Goal: Task Accomplishment & Management: Manage account settings

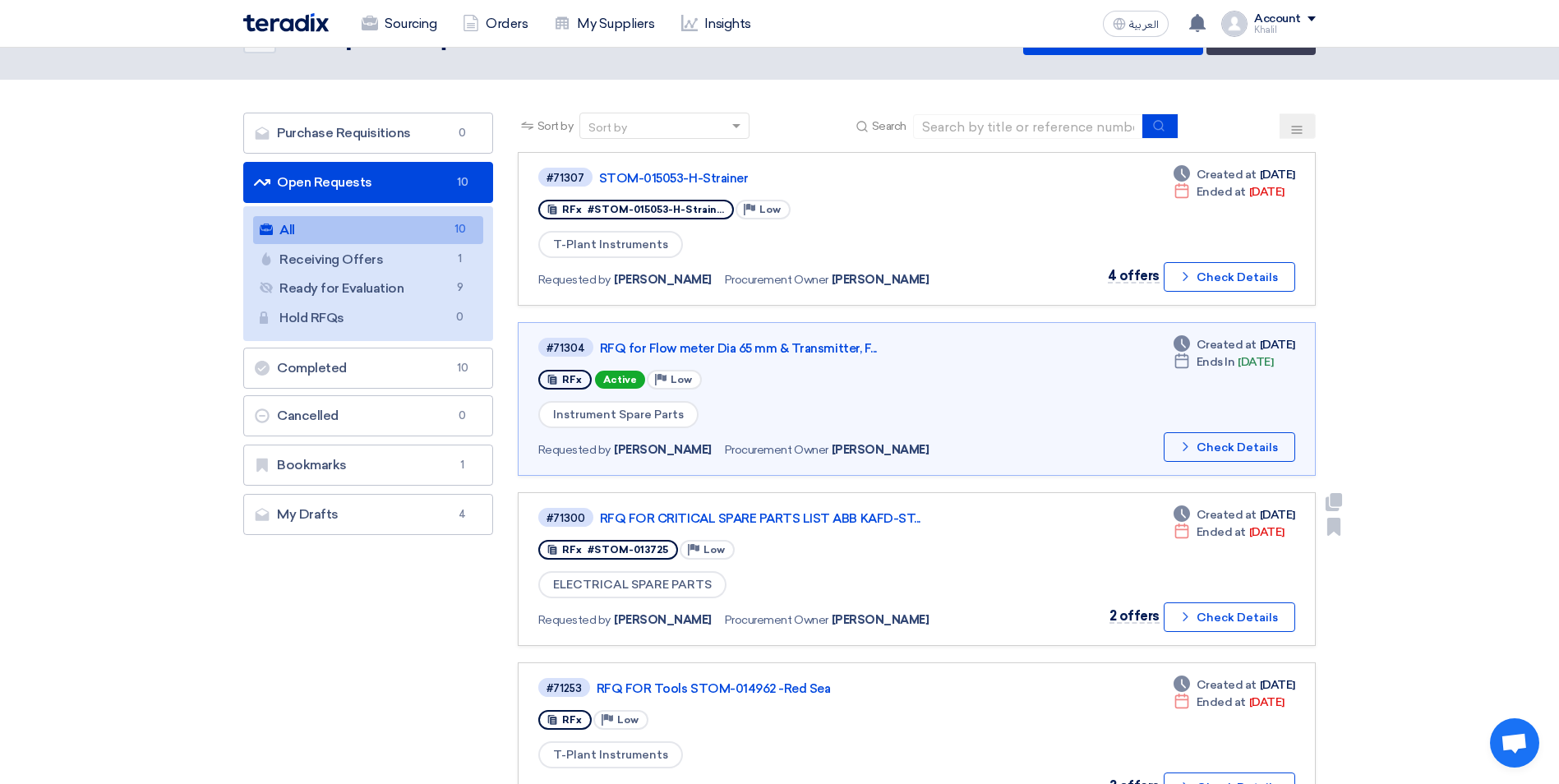
scroll to position [82, 0]
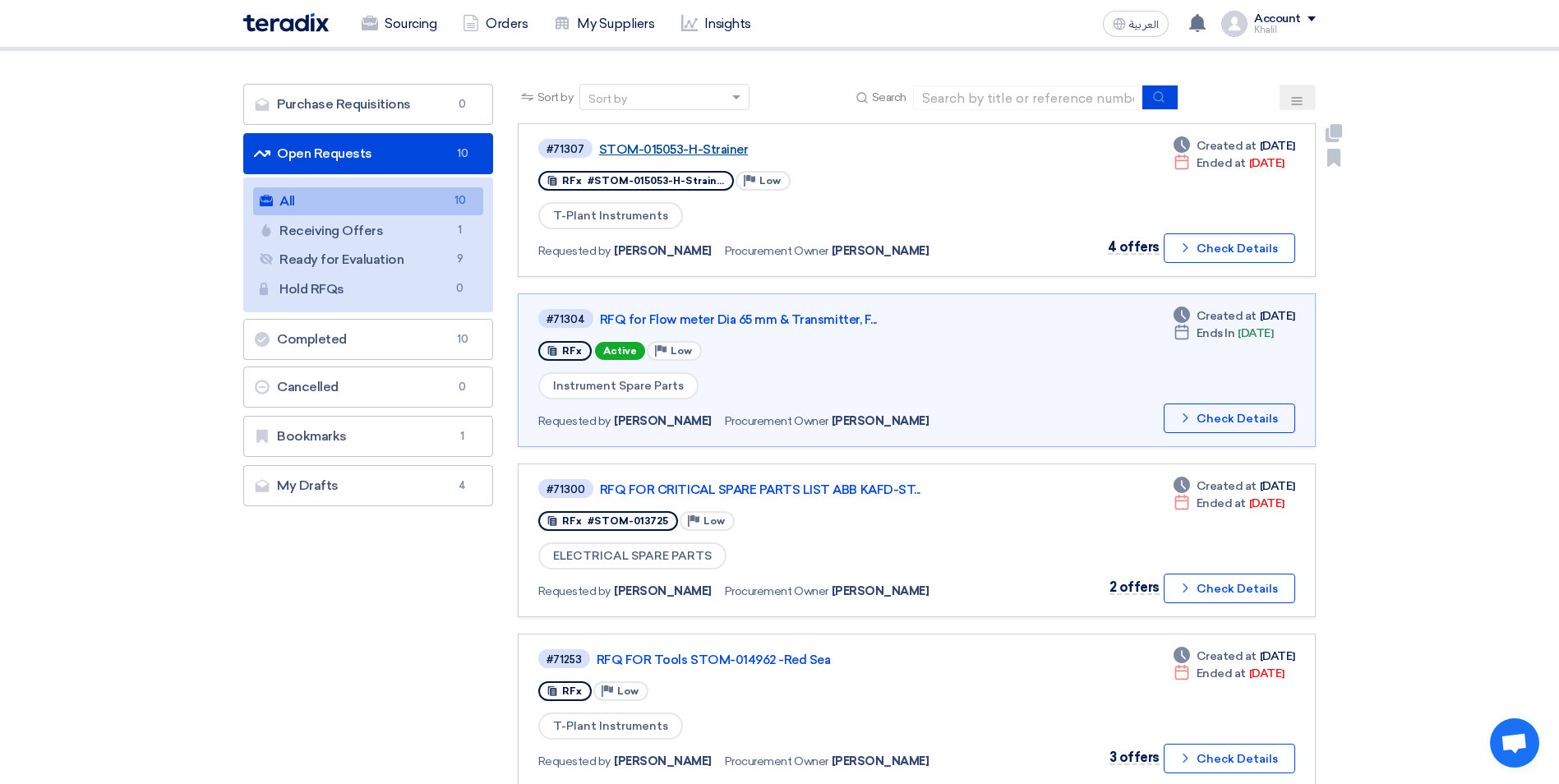
click at [655, 152] on link "STOM-015053-H-Strainer" at bounding box center [804, 150] width 411 height 15
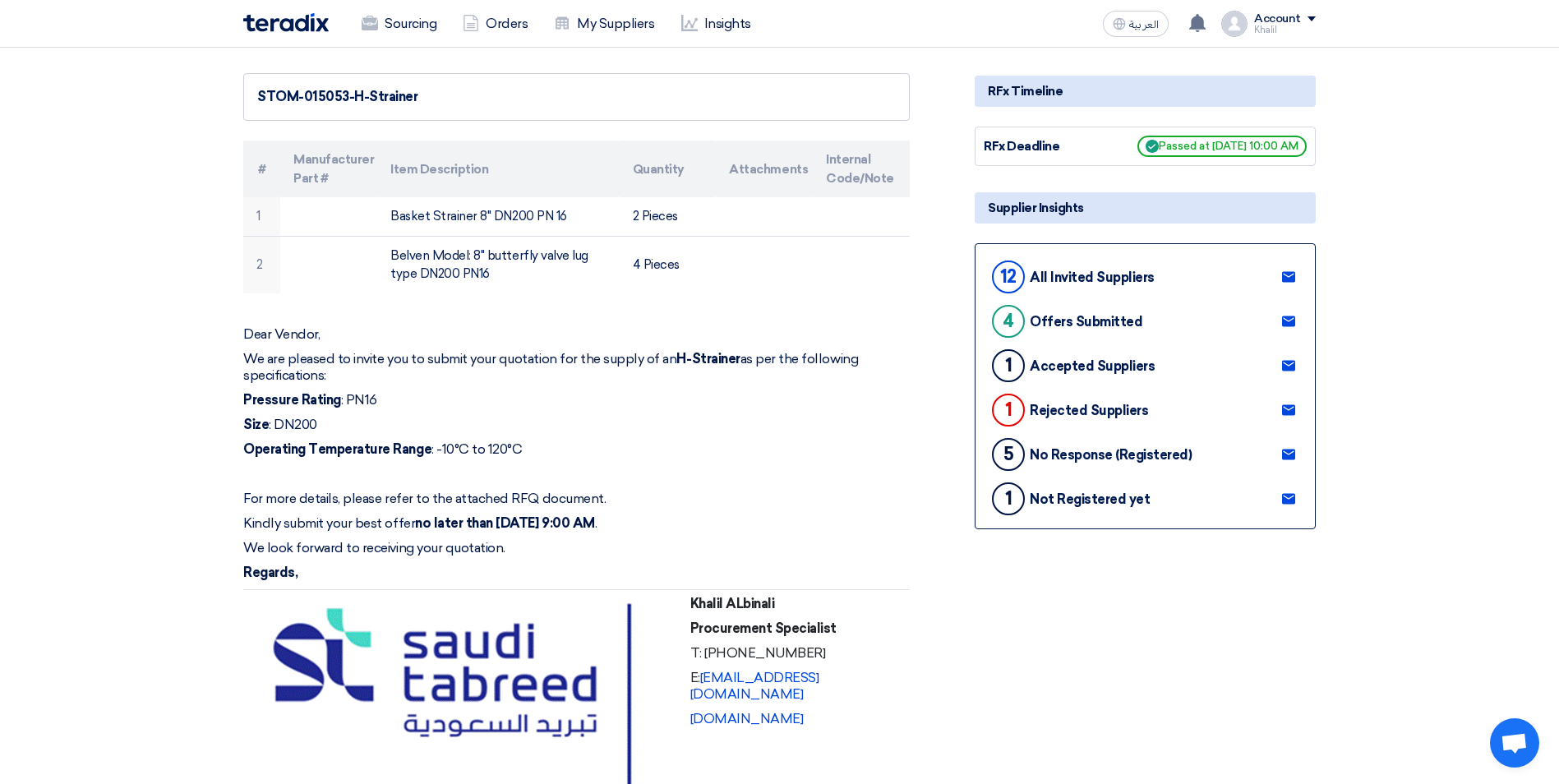
scroll to position [82, 0]
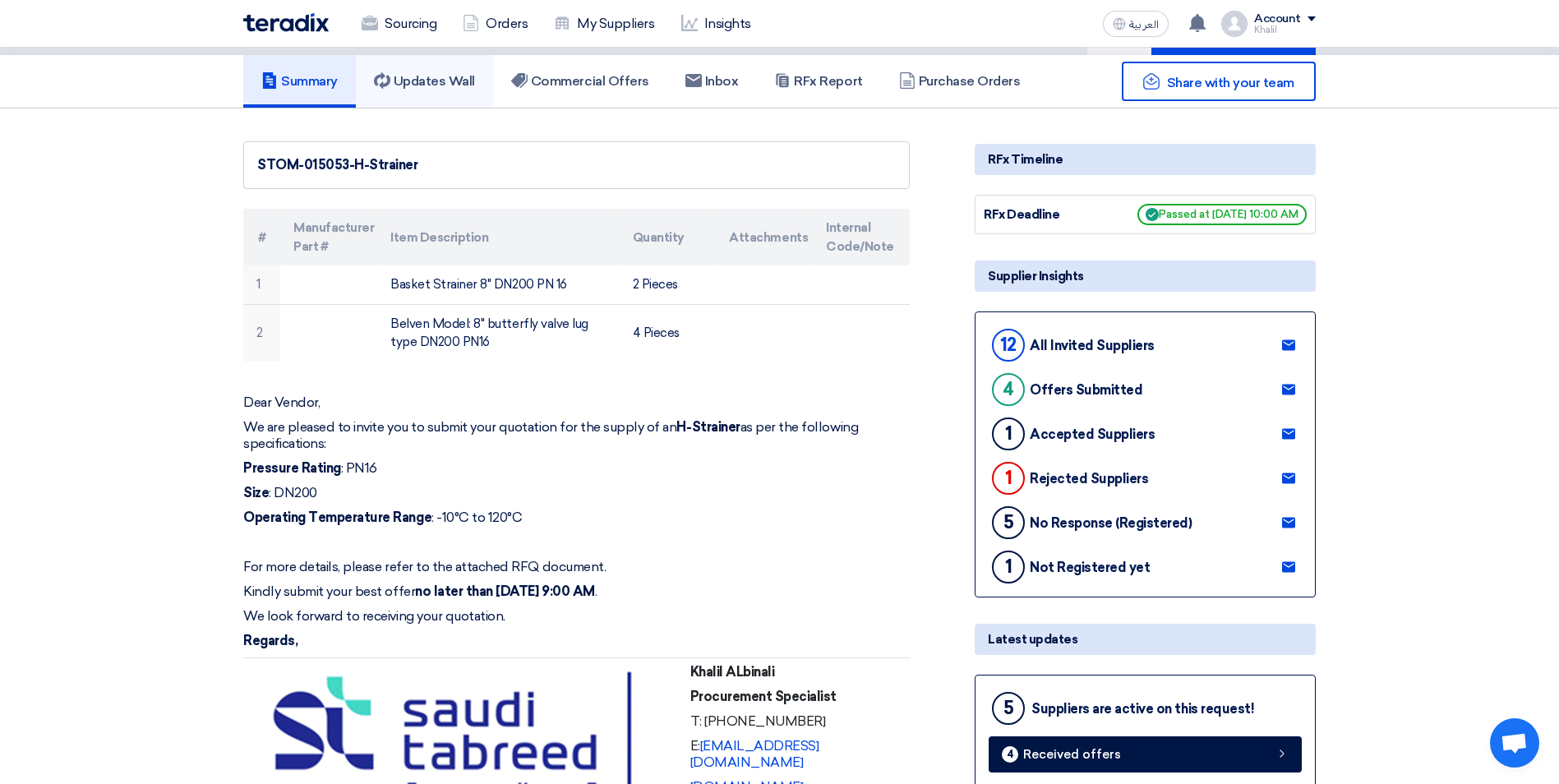
click at [457, 81] on h5 "Updates Wall" at bounding box center [424, 81] width 101 height 17
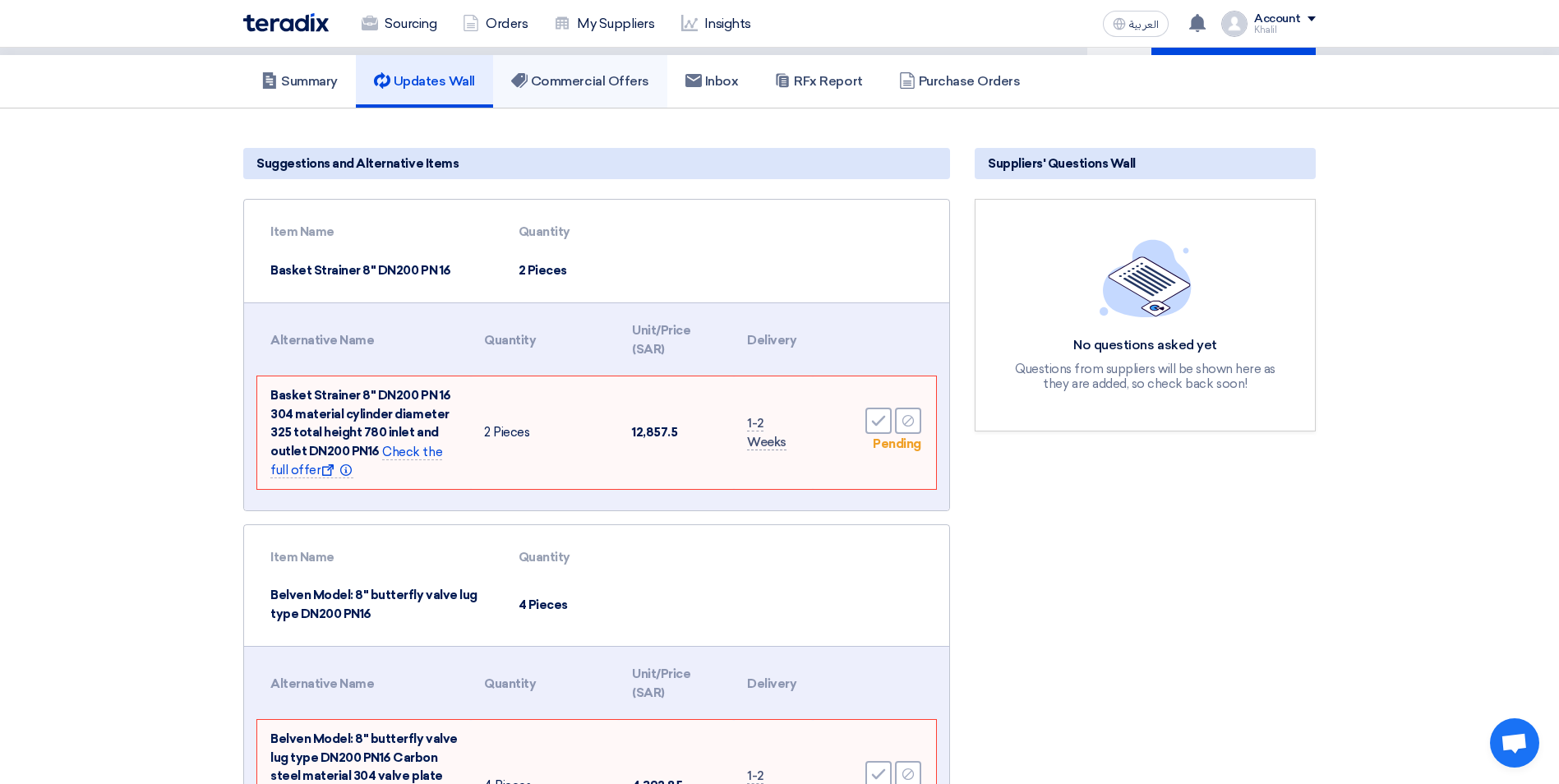
click at [574, 79] on h5 "Commercial Offers" at bounding box center [580, 81] width 138 height 17
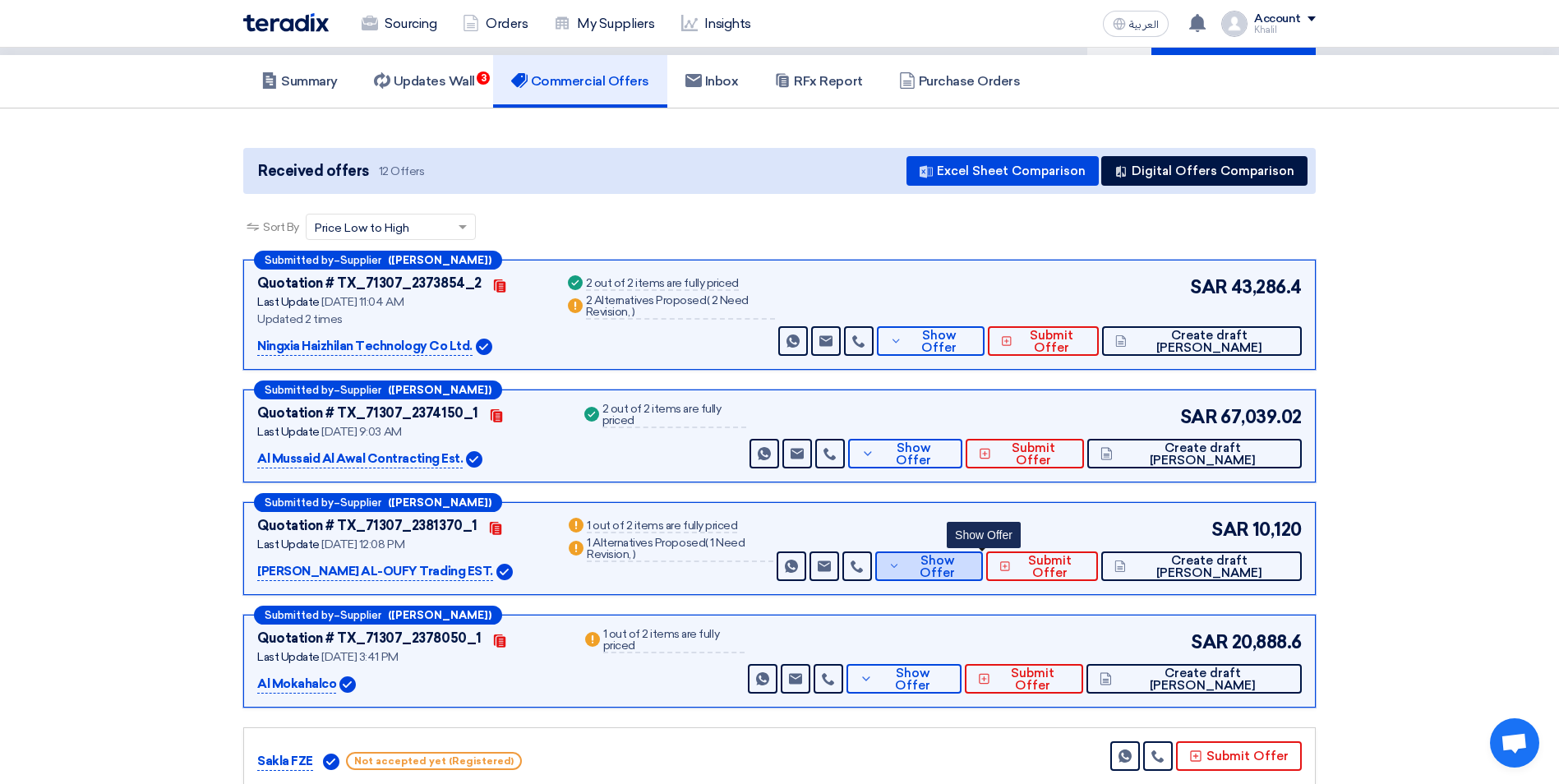
click at [901, 572] on icon at bounding box center [894, 566] width 12 height 13
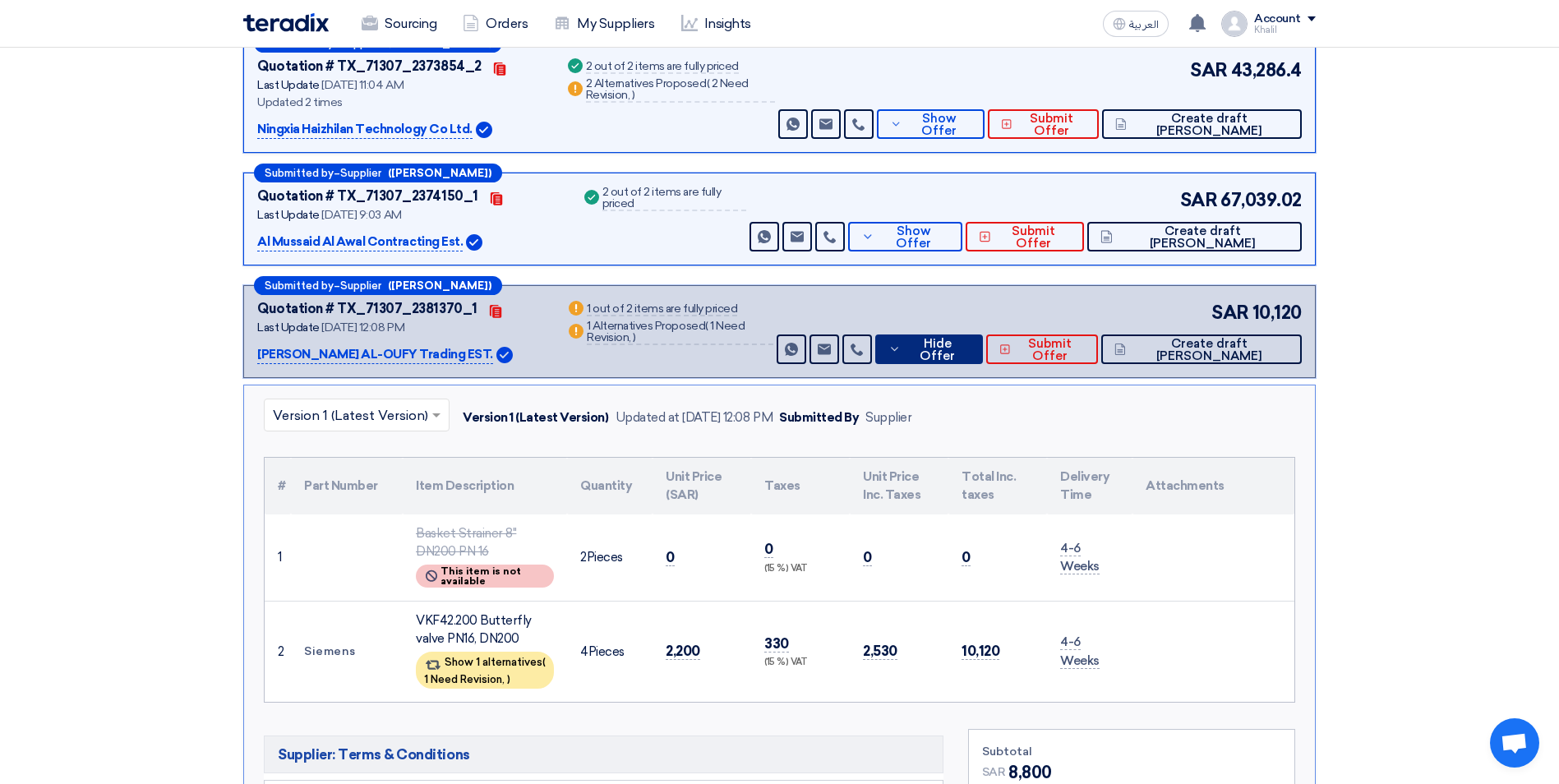
scroll to position [329, 0]
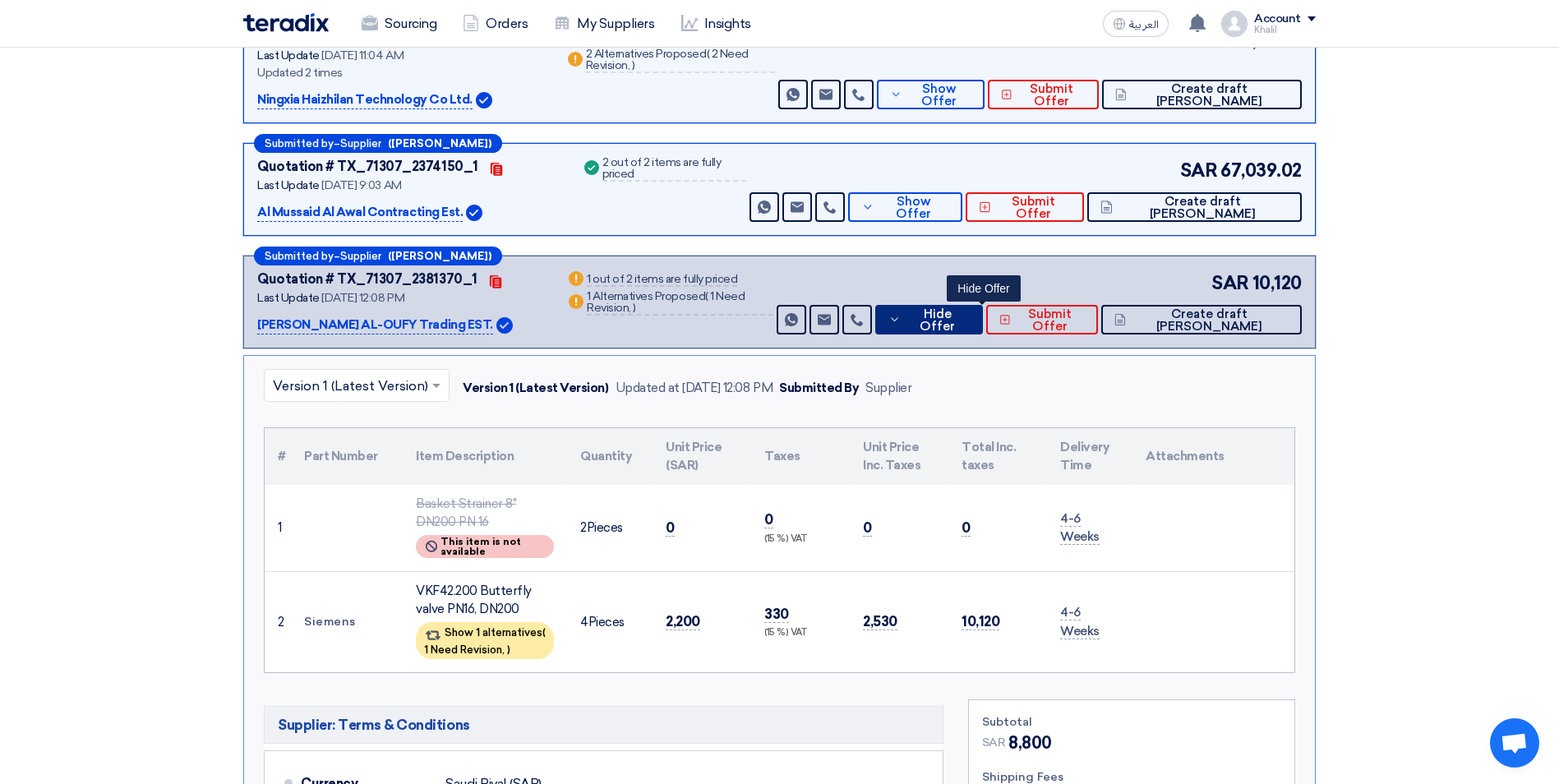
click at [902, 320] on icon at bounding box center [895, 319] width 13 height 13
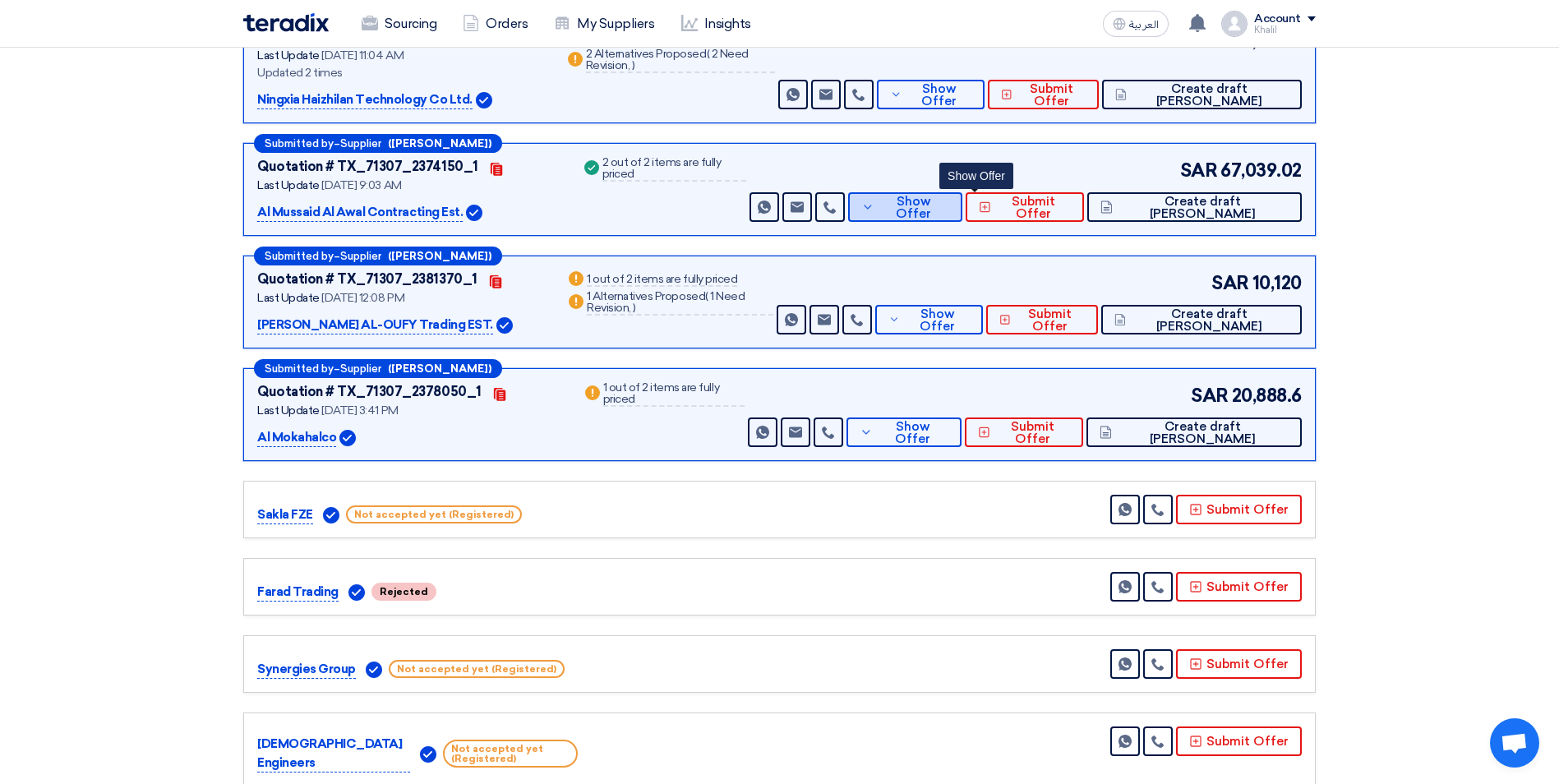
click at [874, 209] on icon at bounding box center [867, 207] width 13 height 13
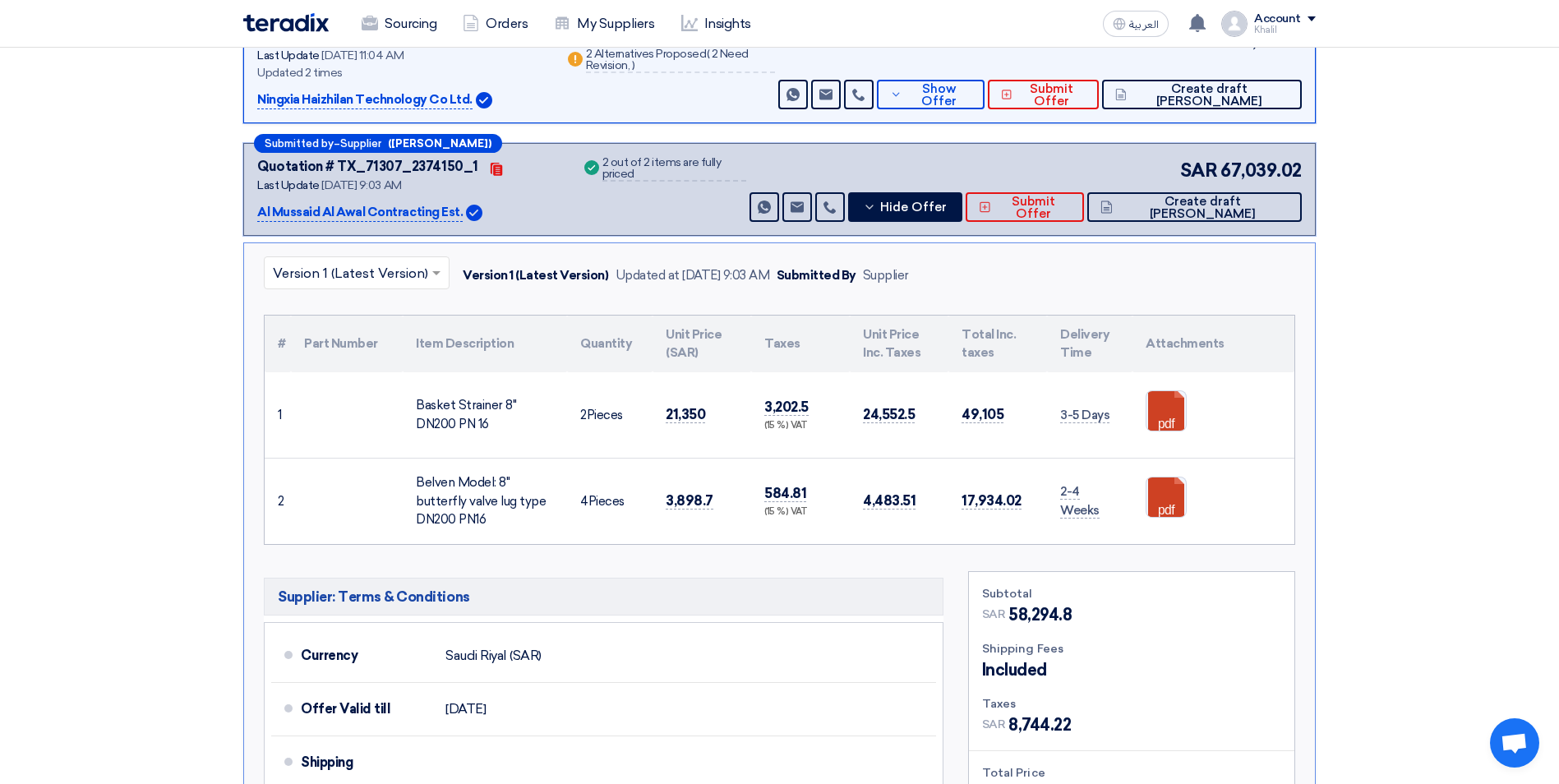
drag, startPoint x: 418, startPoint y: 405, endPoint x: 469, endPoint y: 424, distance: 54.4
click at [469, 424] on div "Basket Strainer 8" DN200 PN 16" at bounding box center [484, 415] width 138 height 37
copy div "Basket Strainer 8" DN200 PN 16"
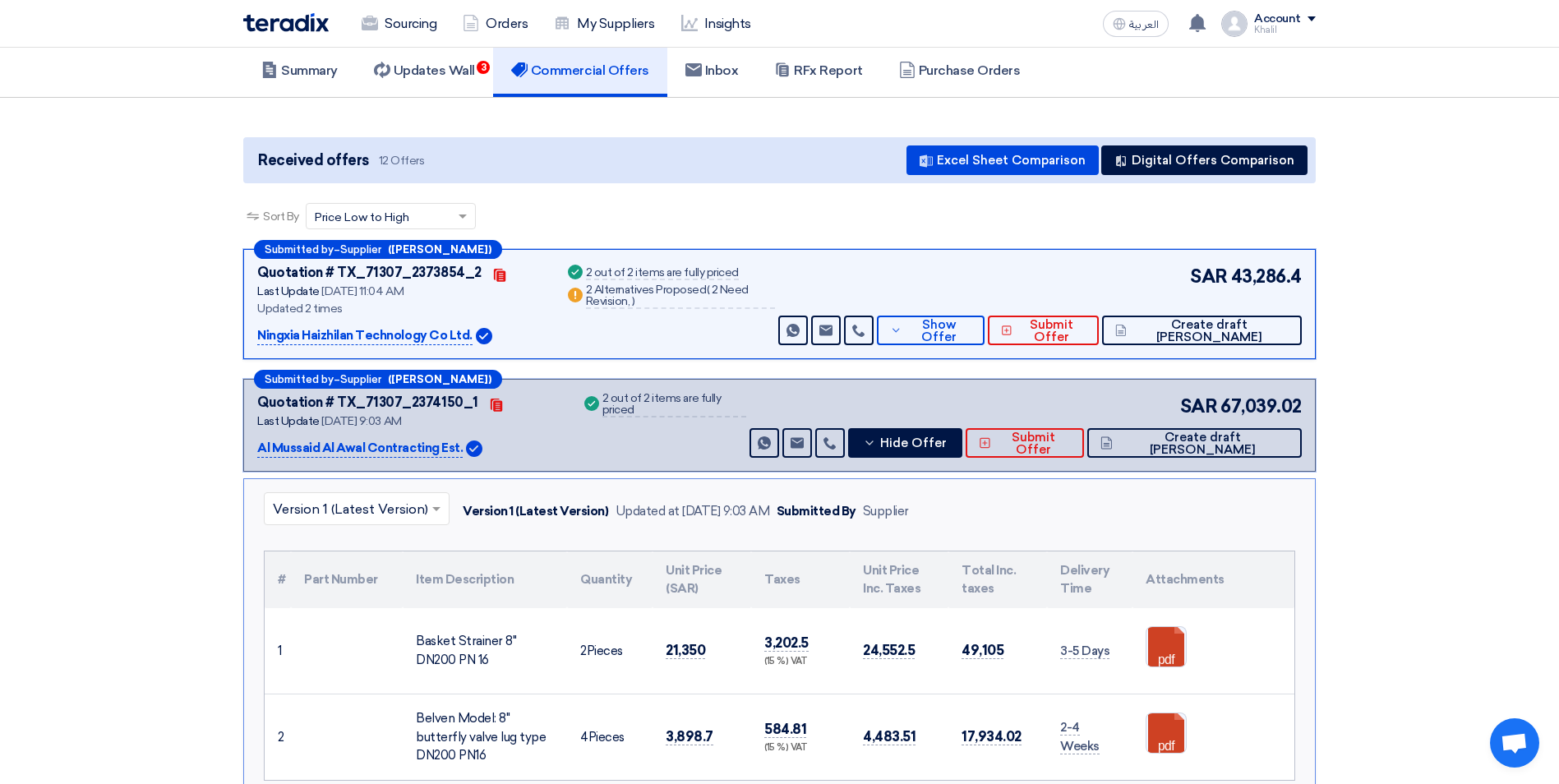
scroll to position [0, 0]
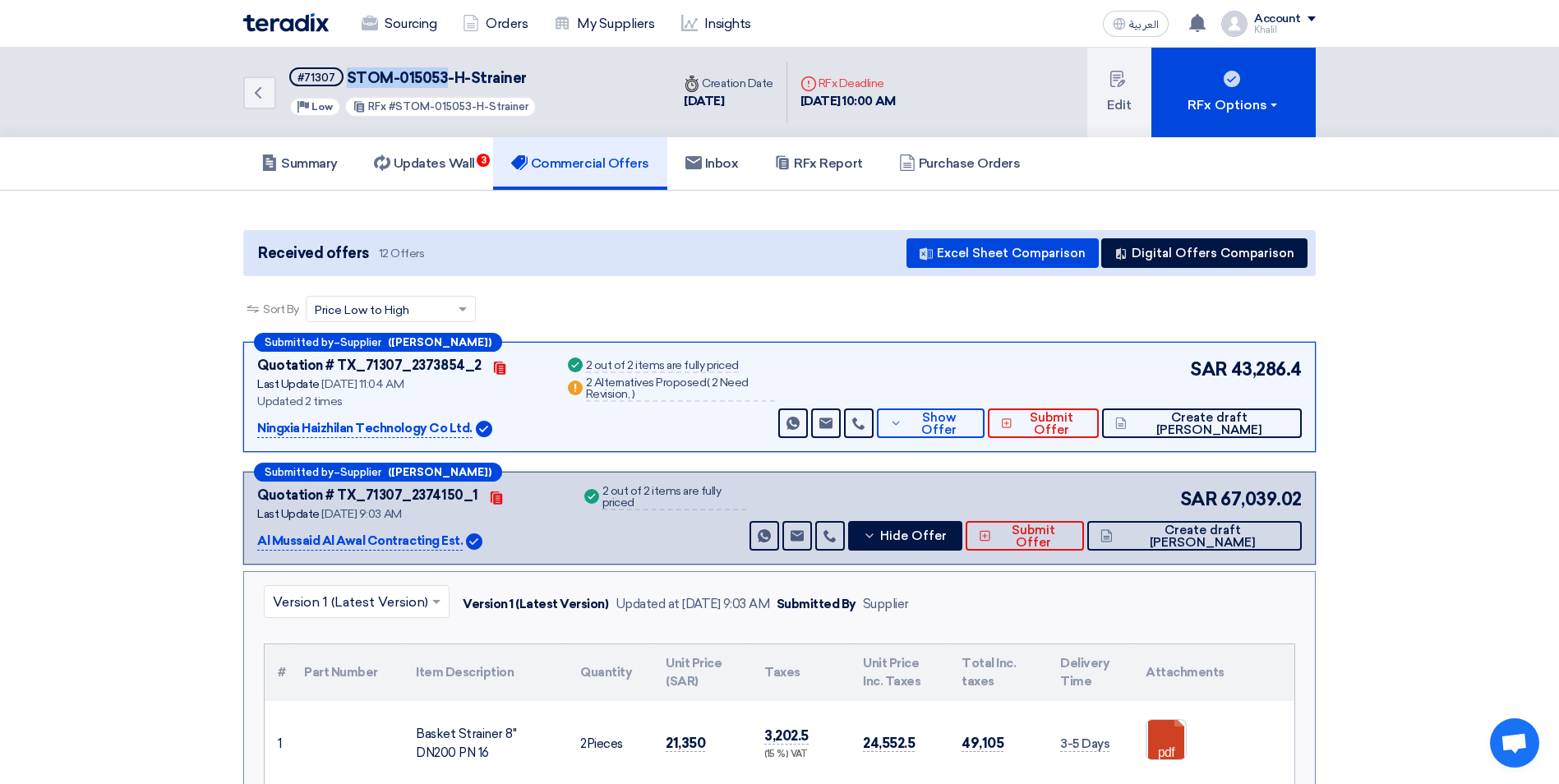
drag, startPoint x: 443, startPoint y: 79, endPoint x: 344, endPoint y: 74, distance: 99.1
click at [347, 74] on span "STOM-015053-H-Strainer" at bounding box center [437, 79] width 180 height 19
copy span "STOM-015053"
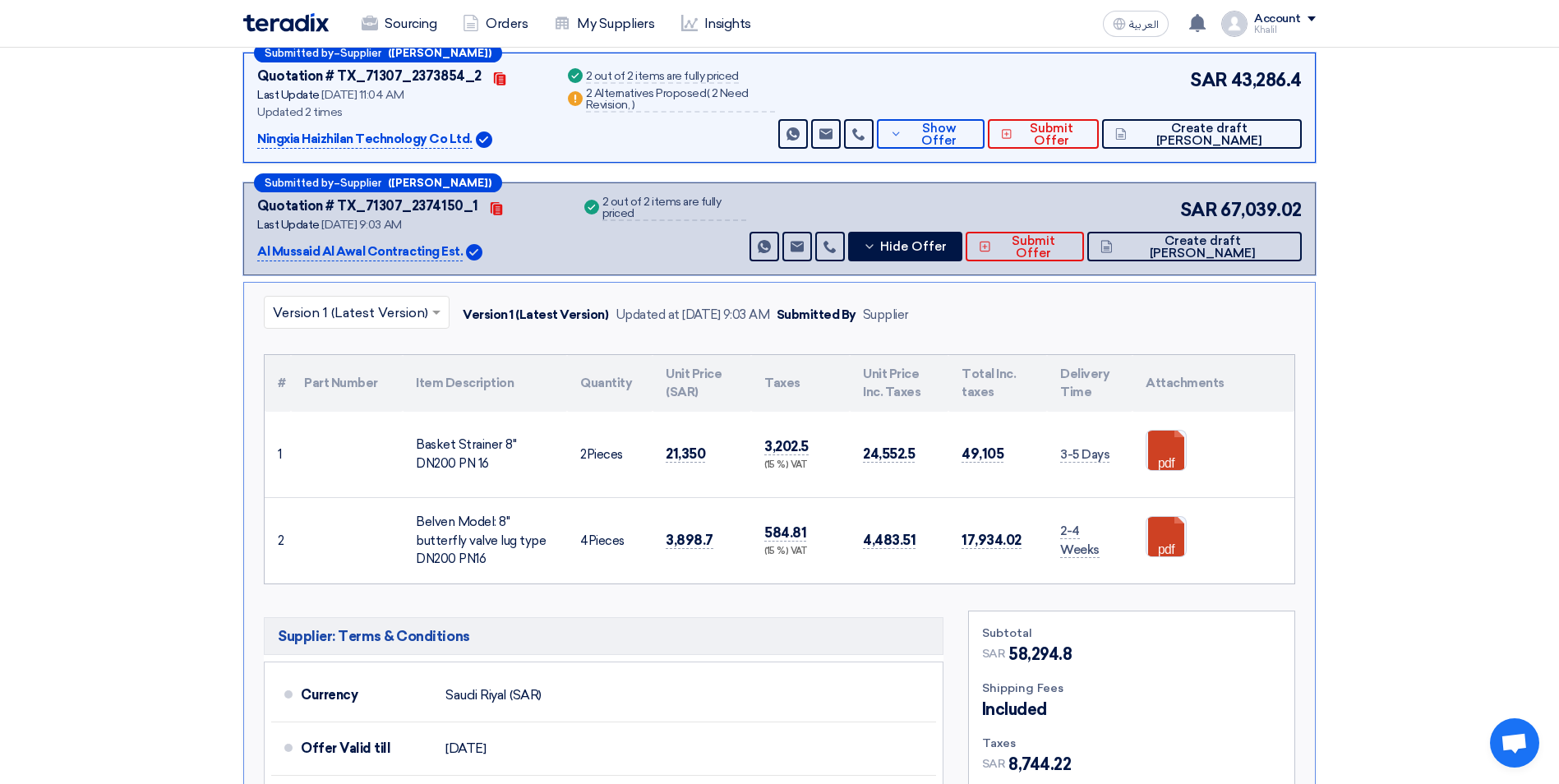
scroll to position [329, 0]
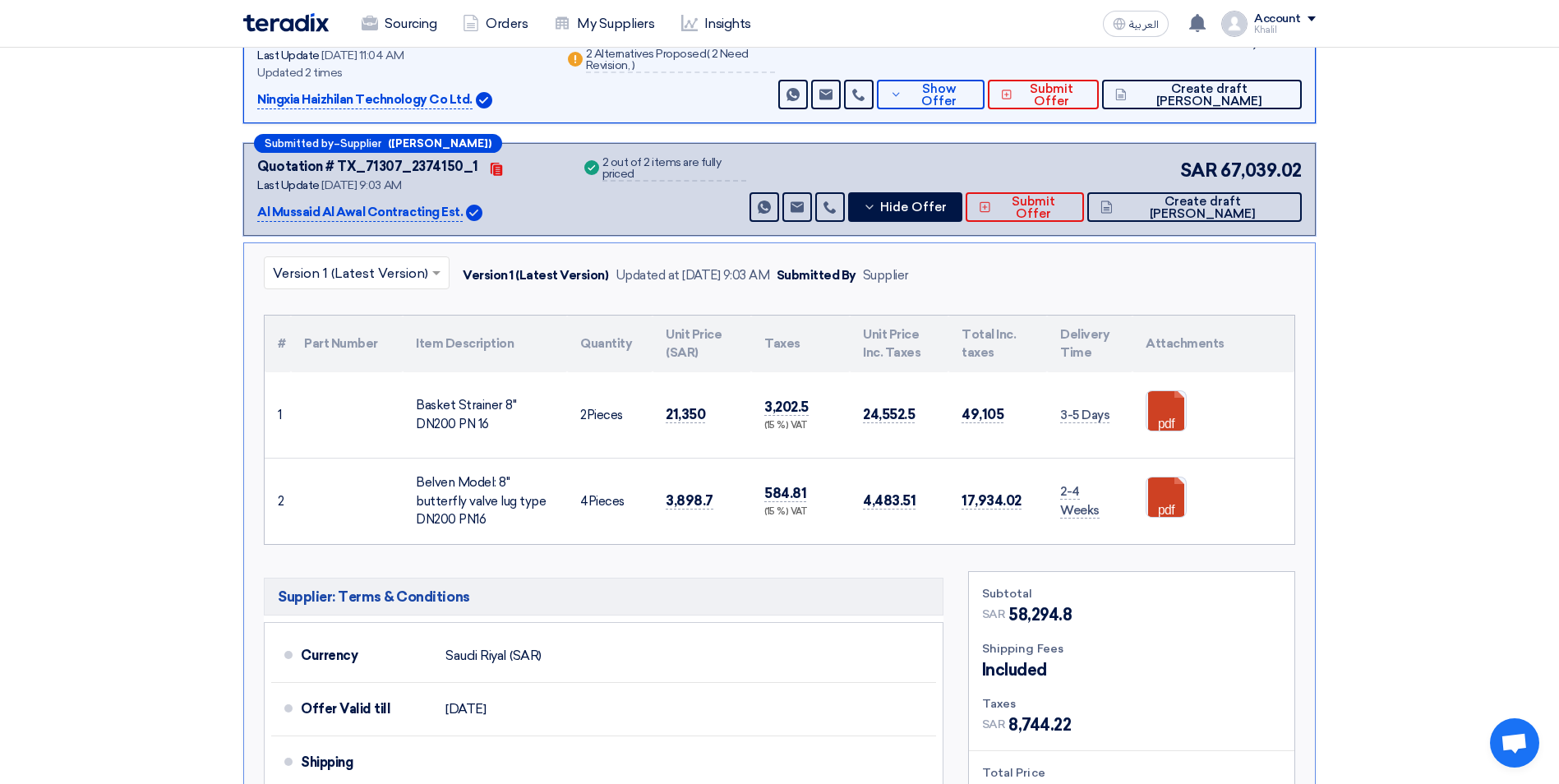
drag, startPoint x: 414, startPoint y: 399, endPoint x: 531, endPoint y: 420, distance: 118.9
click at [531, 420] on td "Basket Strainer 8" DN200 PN 16" at bounding box center [485, 415] width 165 height 86
copy div "Basket Strainer 8" DN200 PN 16"
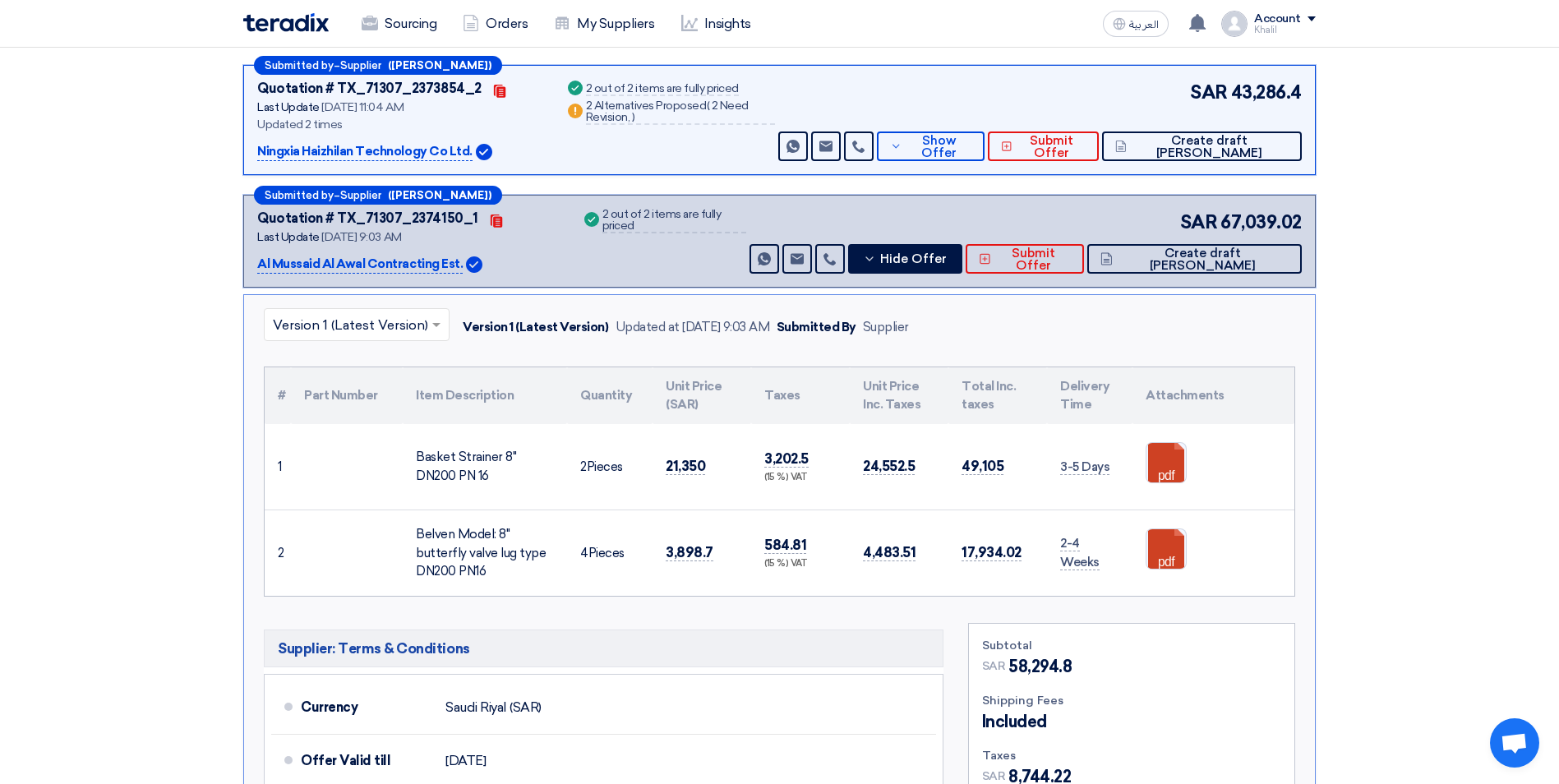
scroll to position [0, 0]
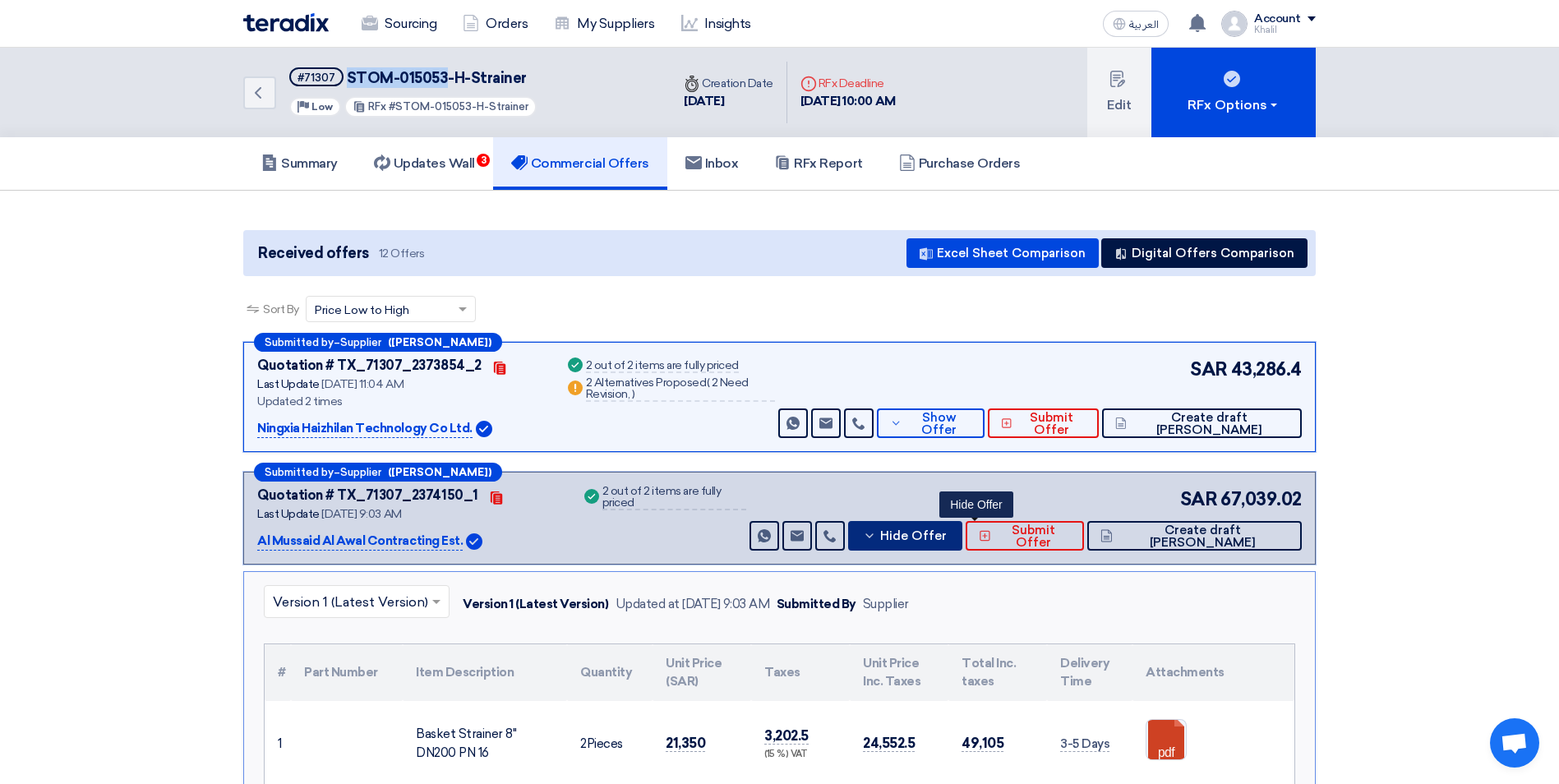
click at [876, 532] on icon at bounding box center [869, 536] width 13 height 13
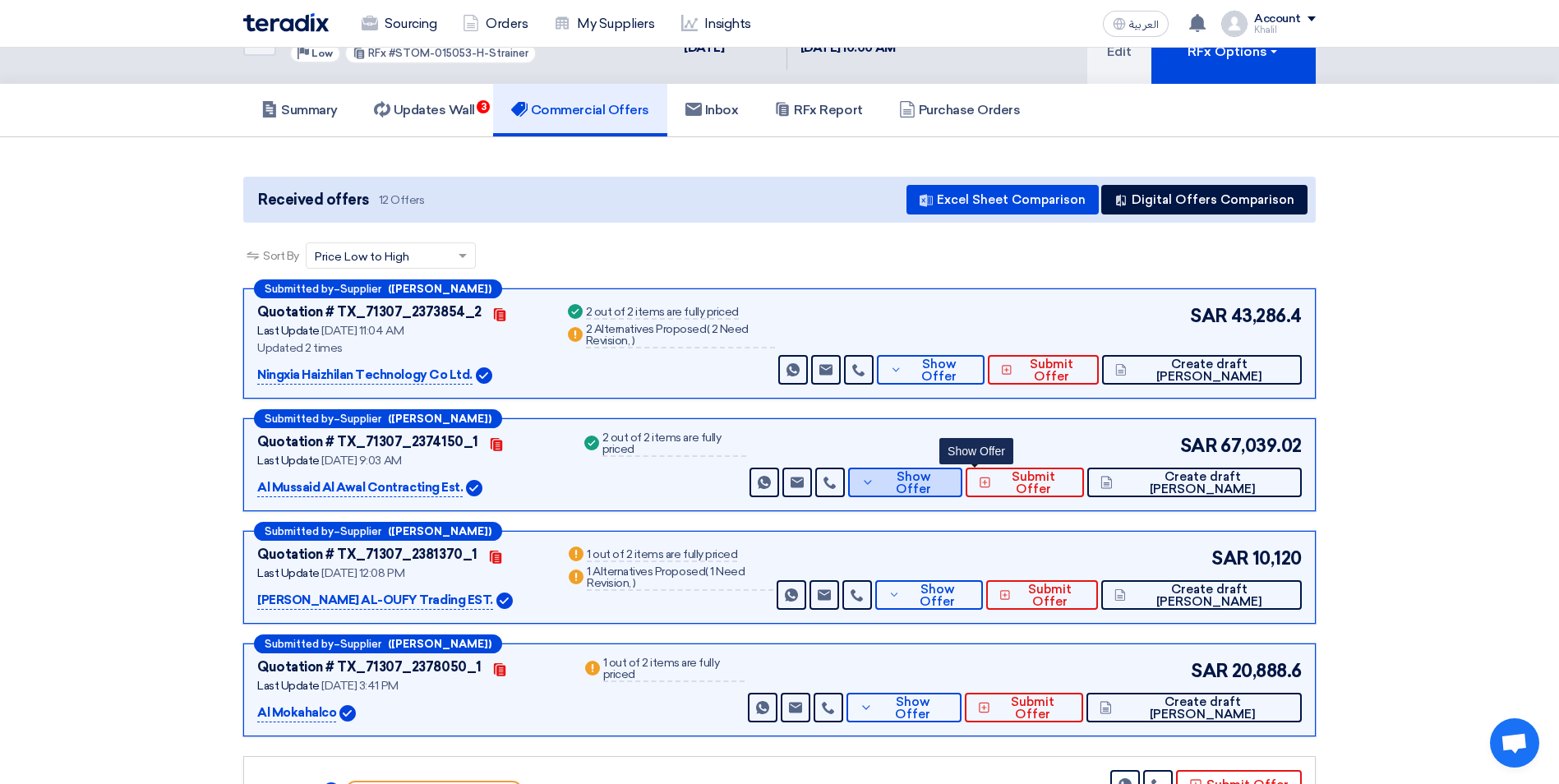
scroll to position [82, 0]
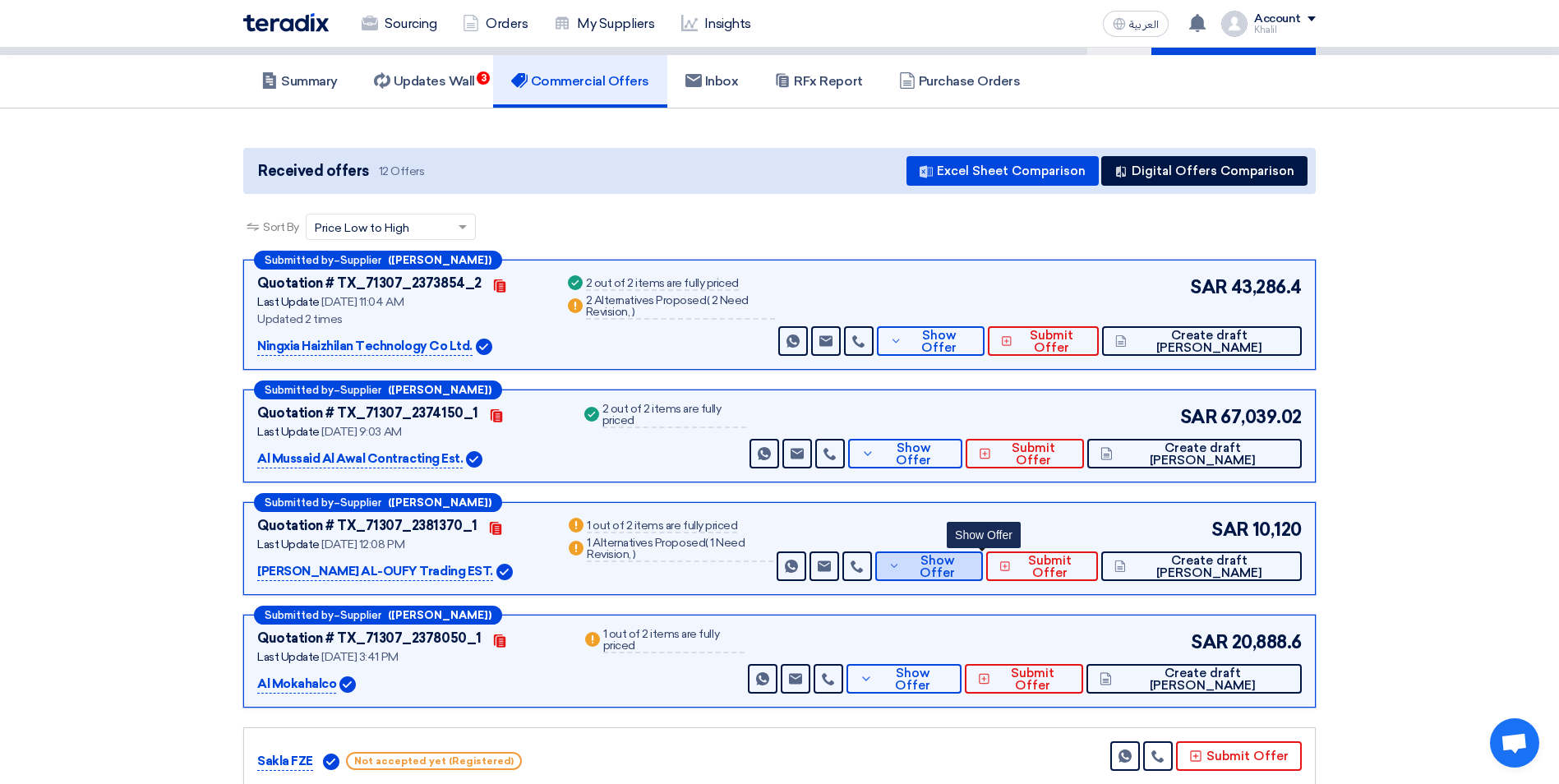
click at [901, 567] on icon at bounding box center [894, 566] width 12 height 13
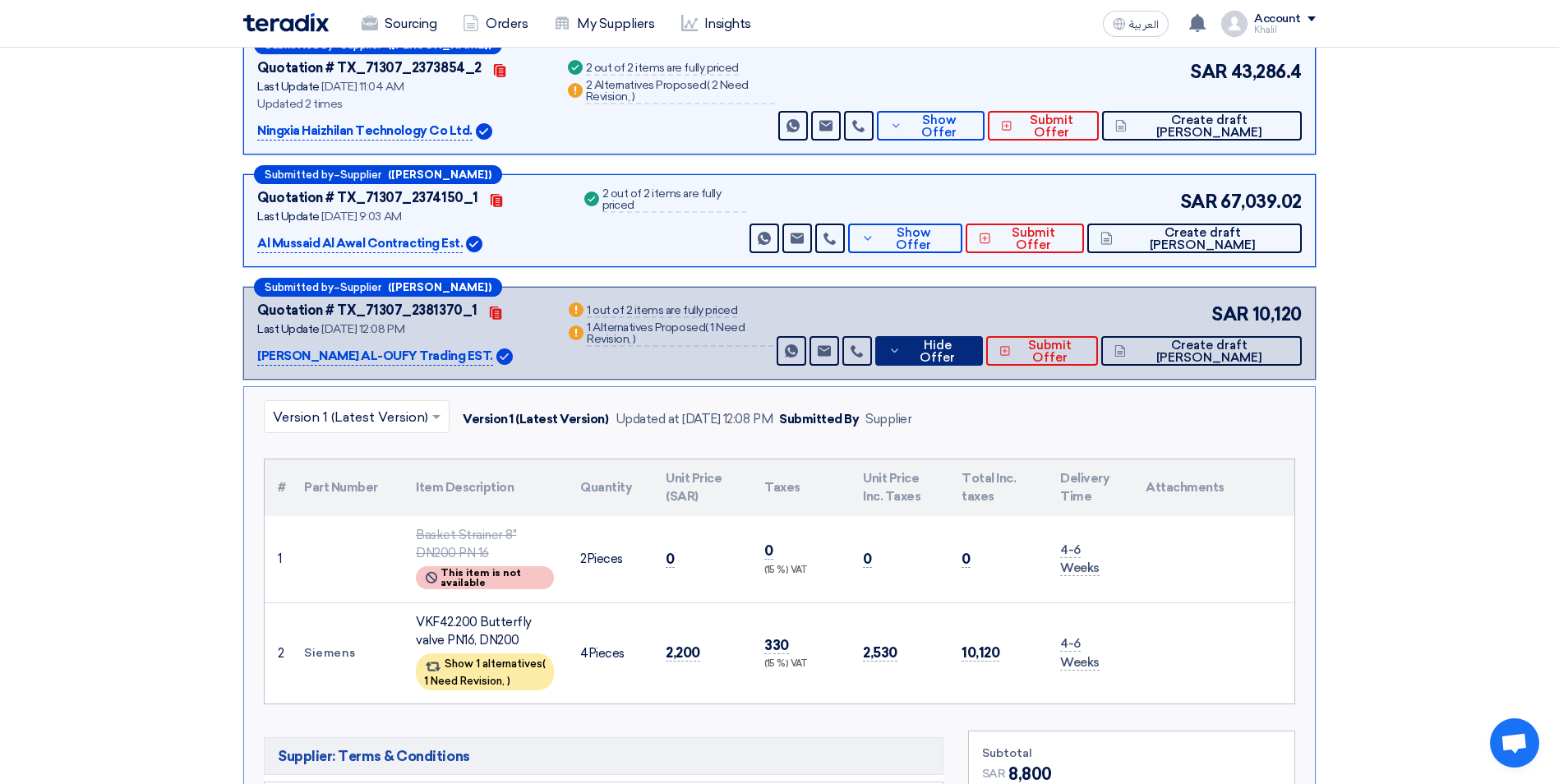
scroll to position [246, 0]
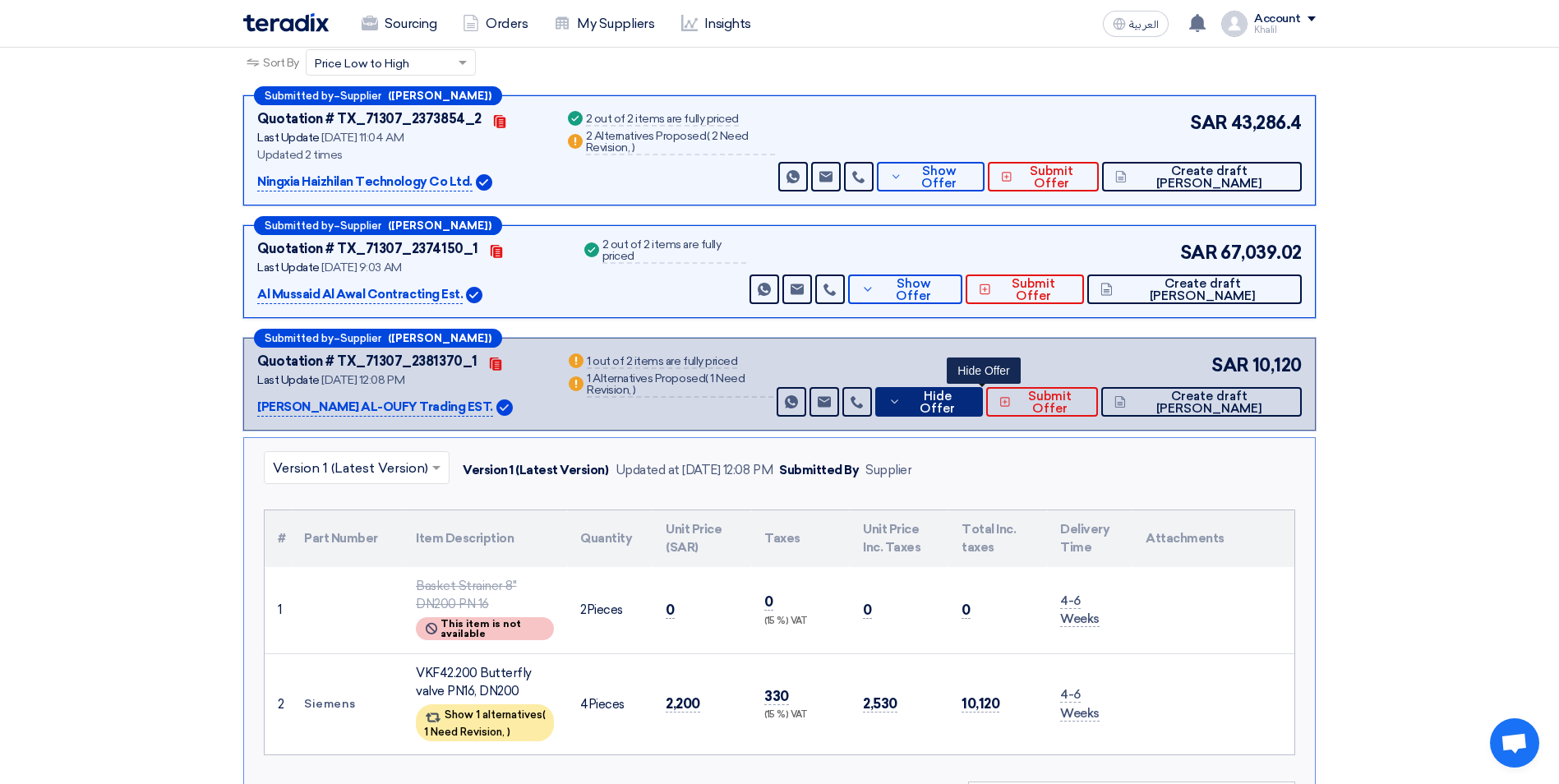
click at [902, 398] on icon at bounding box center [895, 402] width 13 height 13
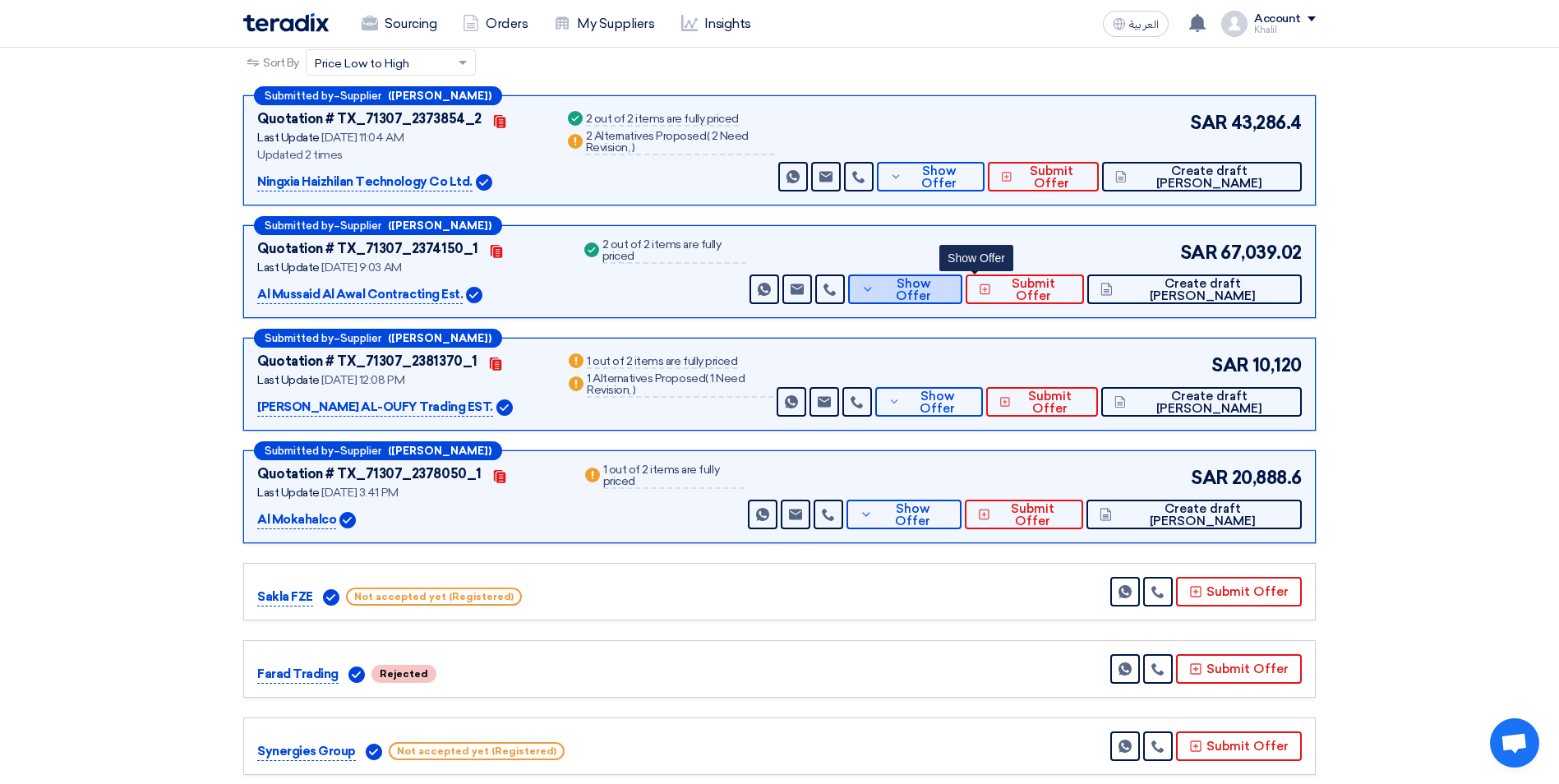
click at [939, 298] on button "Show Offer" at bounding box center [904, 289] width 114 height 30
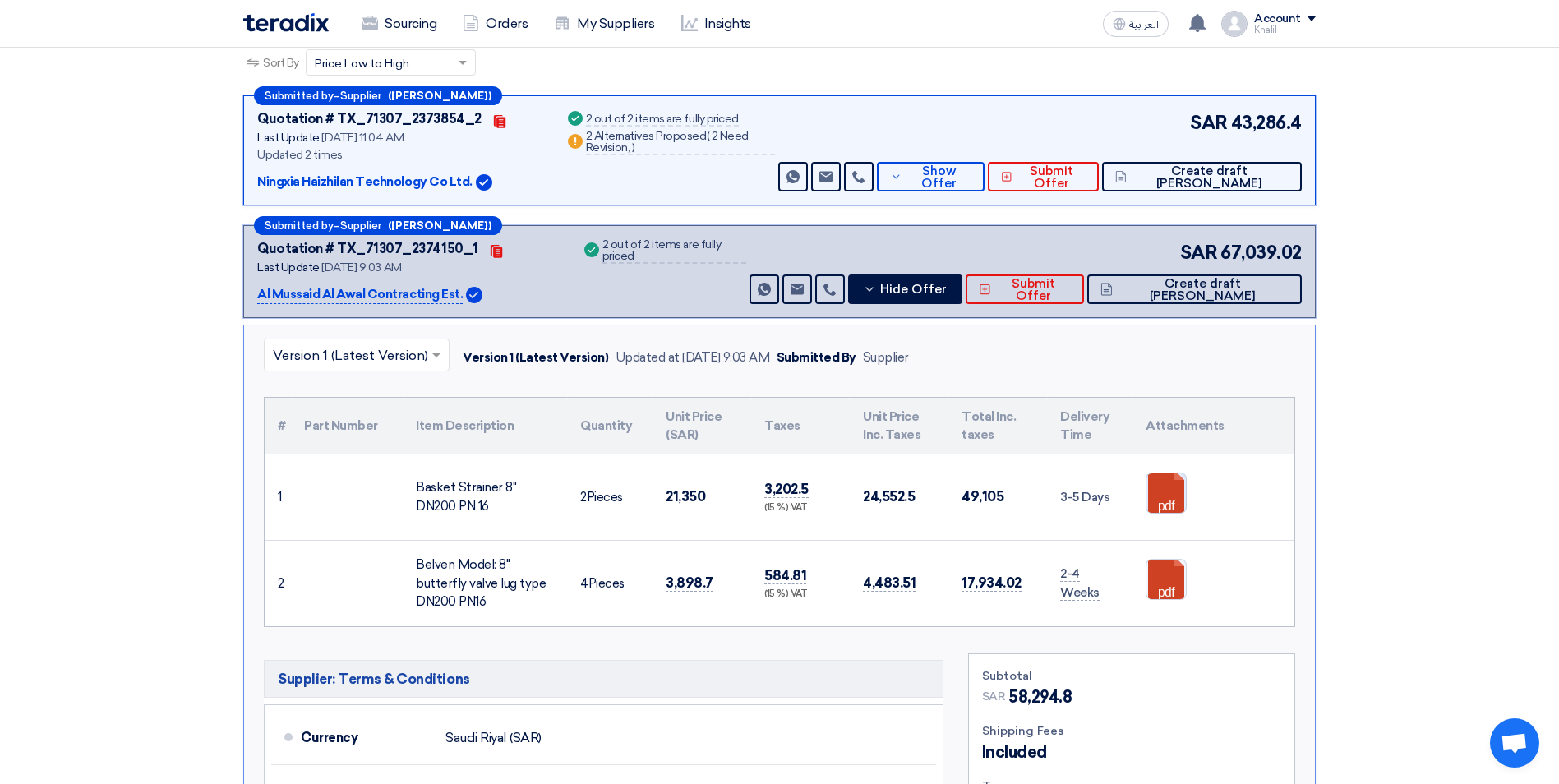
click at [1161, 497] on link at bounding box center [1212, 522] width 131 height 99
